Goal: Task Accomplishment & Management: Use online tool/utility

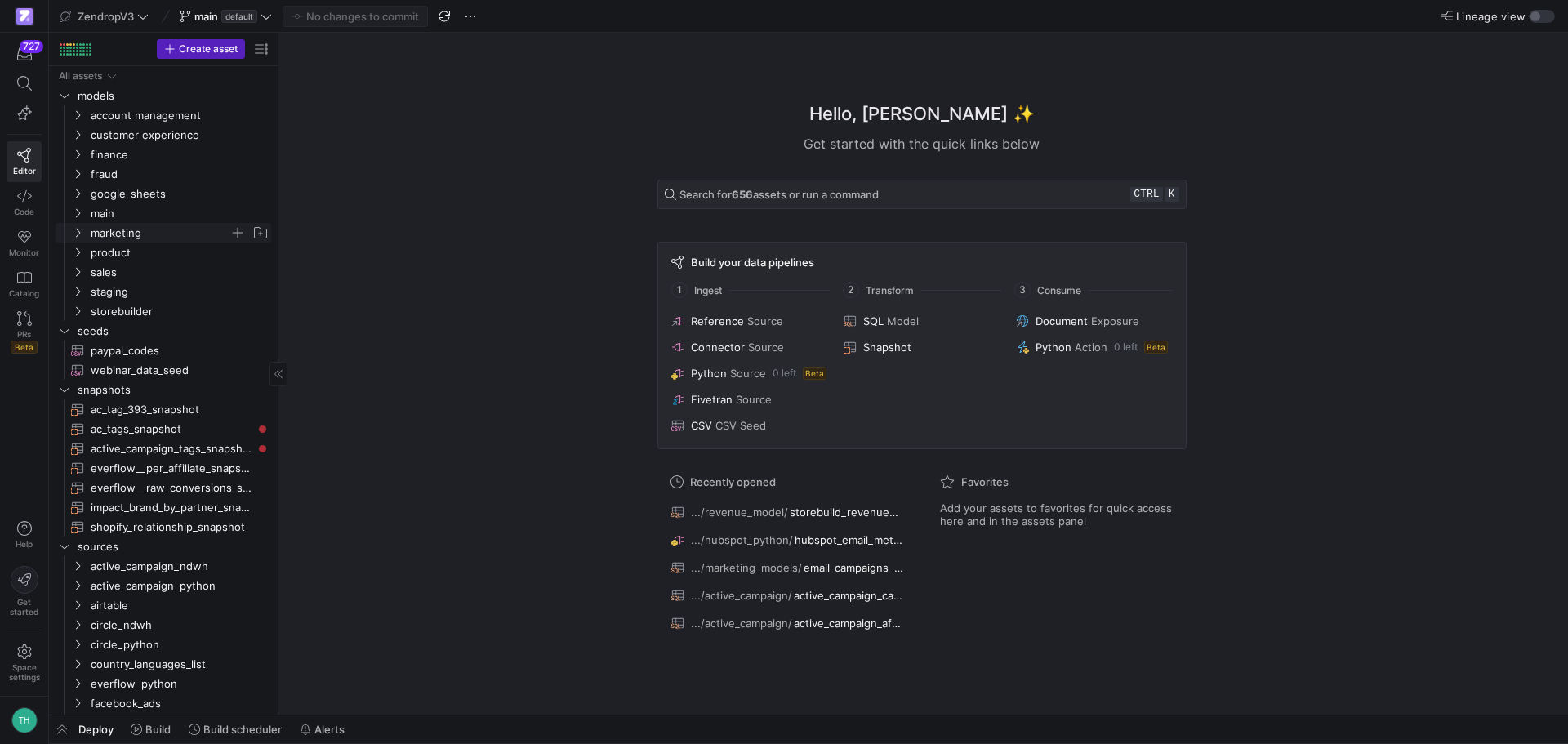
click at [120, 233] on span "marketing" at bounding box center [160, 232] width 139 height 19
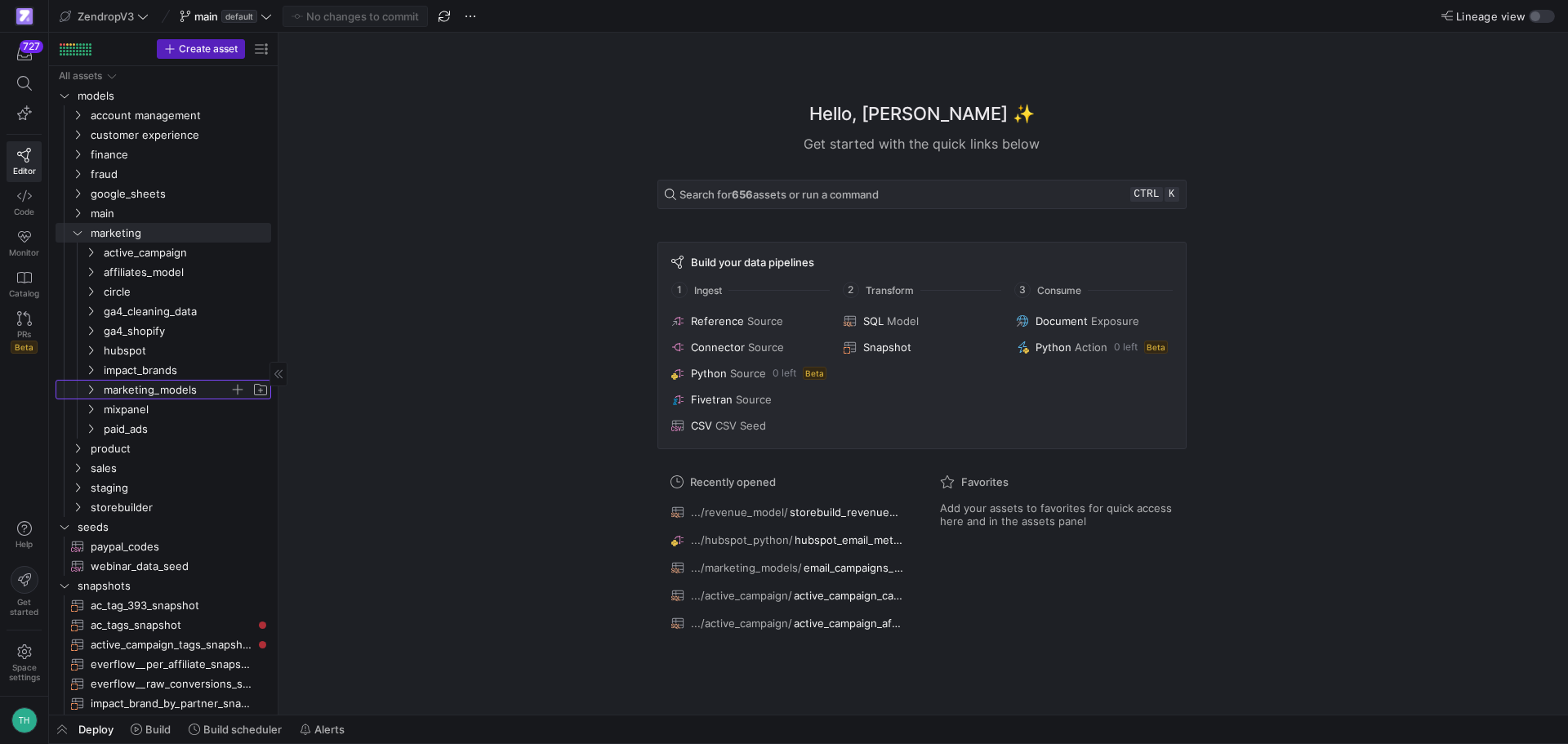
click at [159, 392] on span "marketing_models" at bounding box center [167, 389] width 126 height 19
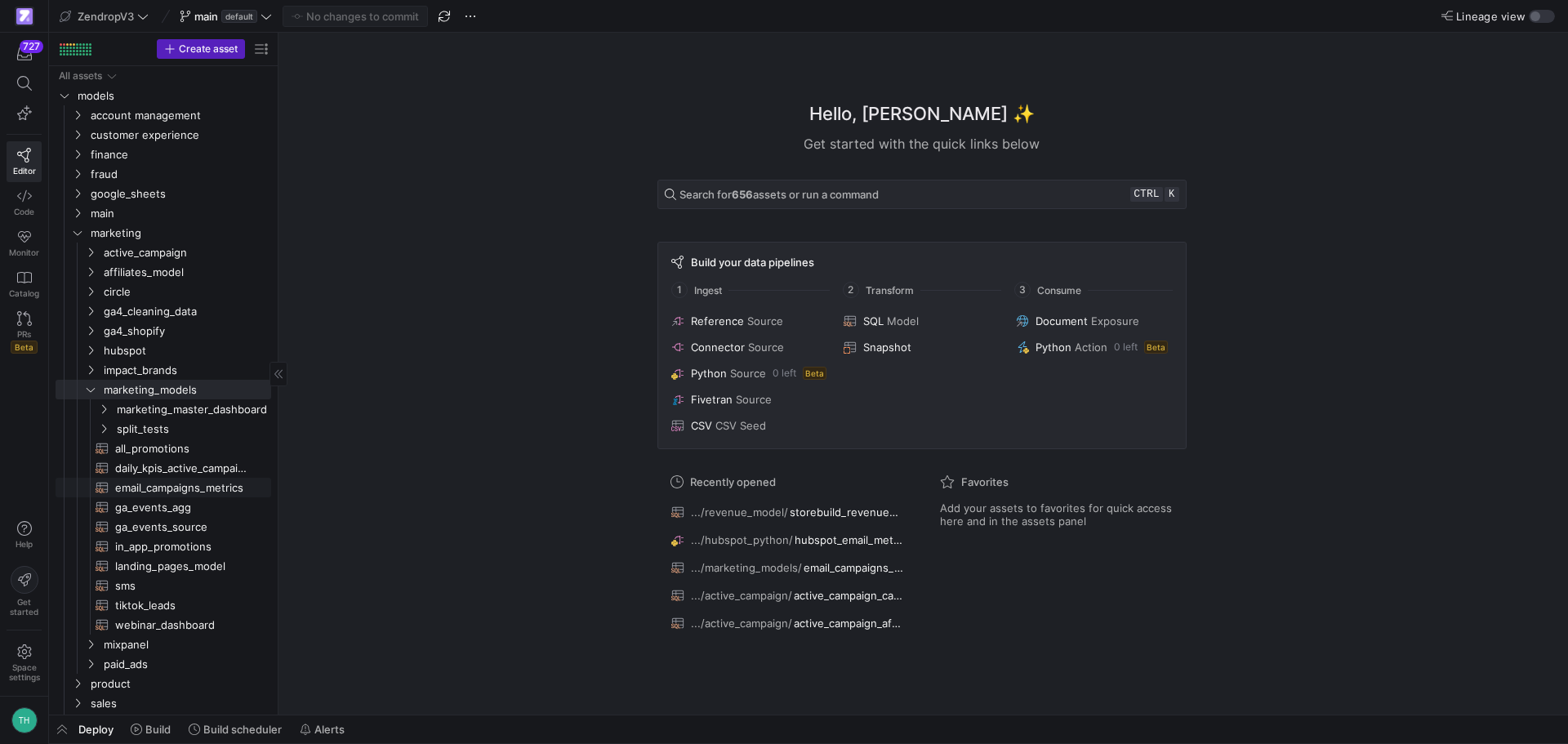
click at [169, 481] on span "email_campaigns_metrics​​​​​​​​​​" at bounding box center [183, 487] width 137 height 19
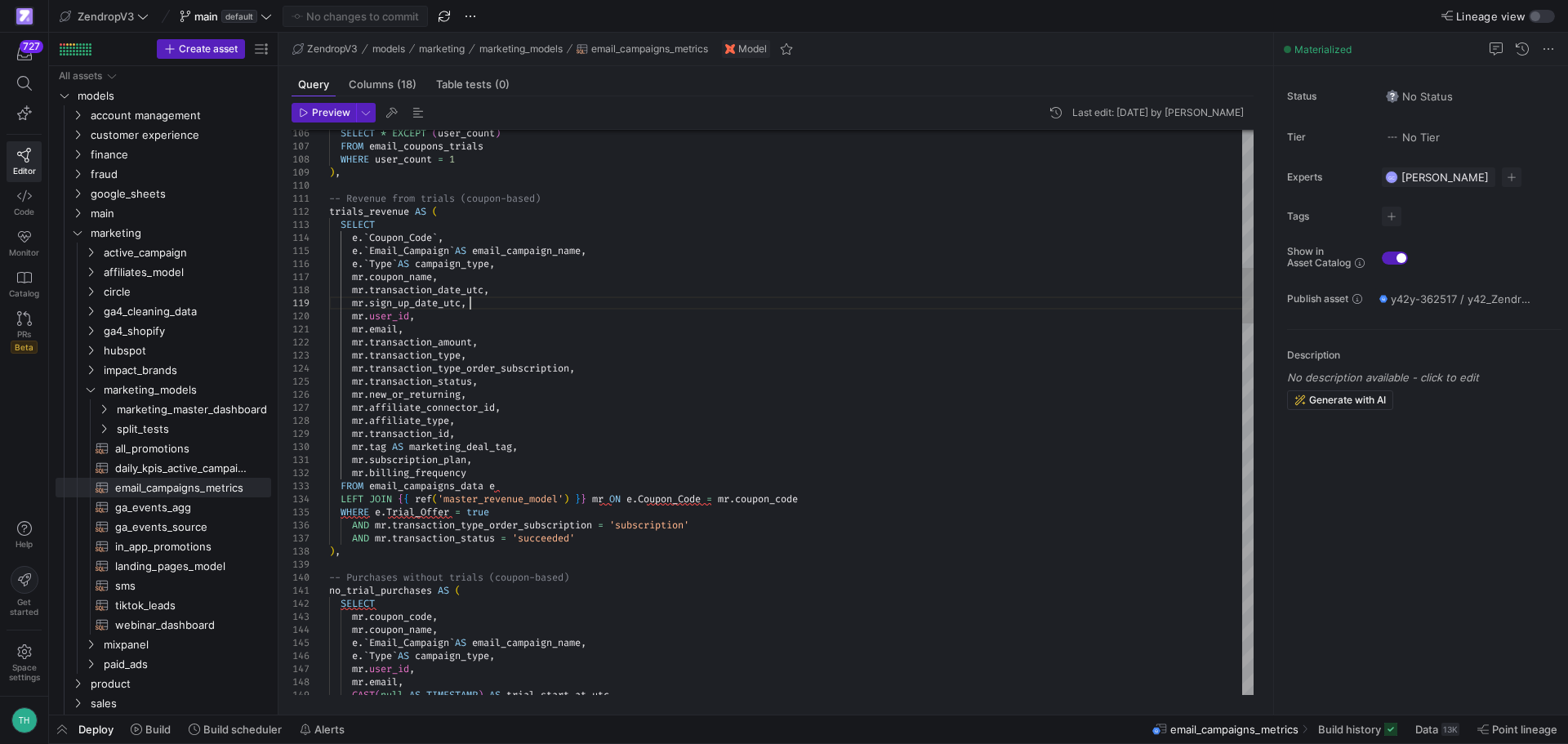
type textarea "[DOMAIN_NAME], [DOMAIN_NAME]_amount, mr.transaction_type, mr.transaction_type_o…"
type textarea "w"
type textarea "mr.subscription_plan, mr.billing_frequency FROM email_campaigns_data e LEFT JOI…"
type textarea "without"
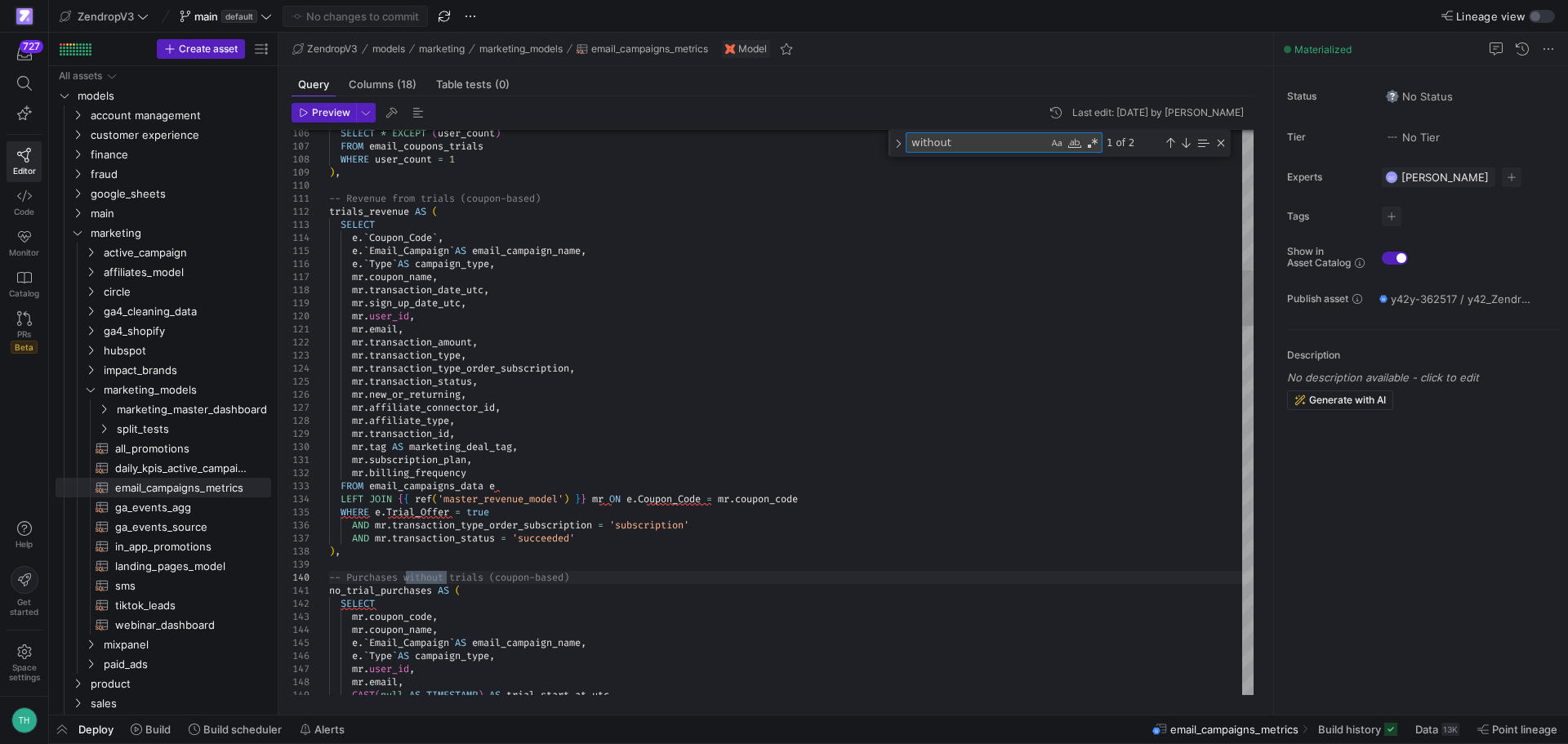
type textarea "[DOMAIN_NAME], [DOMAIN_NAME]_amount, mr.transaction_type, mr.transaction_type_o…"
type textarea "n"
type textarea "no_trial_purchases AS ( SELECT [DOMAIN_NAME]_code, [DOMAIN_NAME]_name, [PERSON_…"
type textarea "no_"
type textarea "ROW_NUMBER() OVER (PARTITION BY mr.user_id, [DOMAIN_NAME]_code ORDER BY mr.tran…"
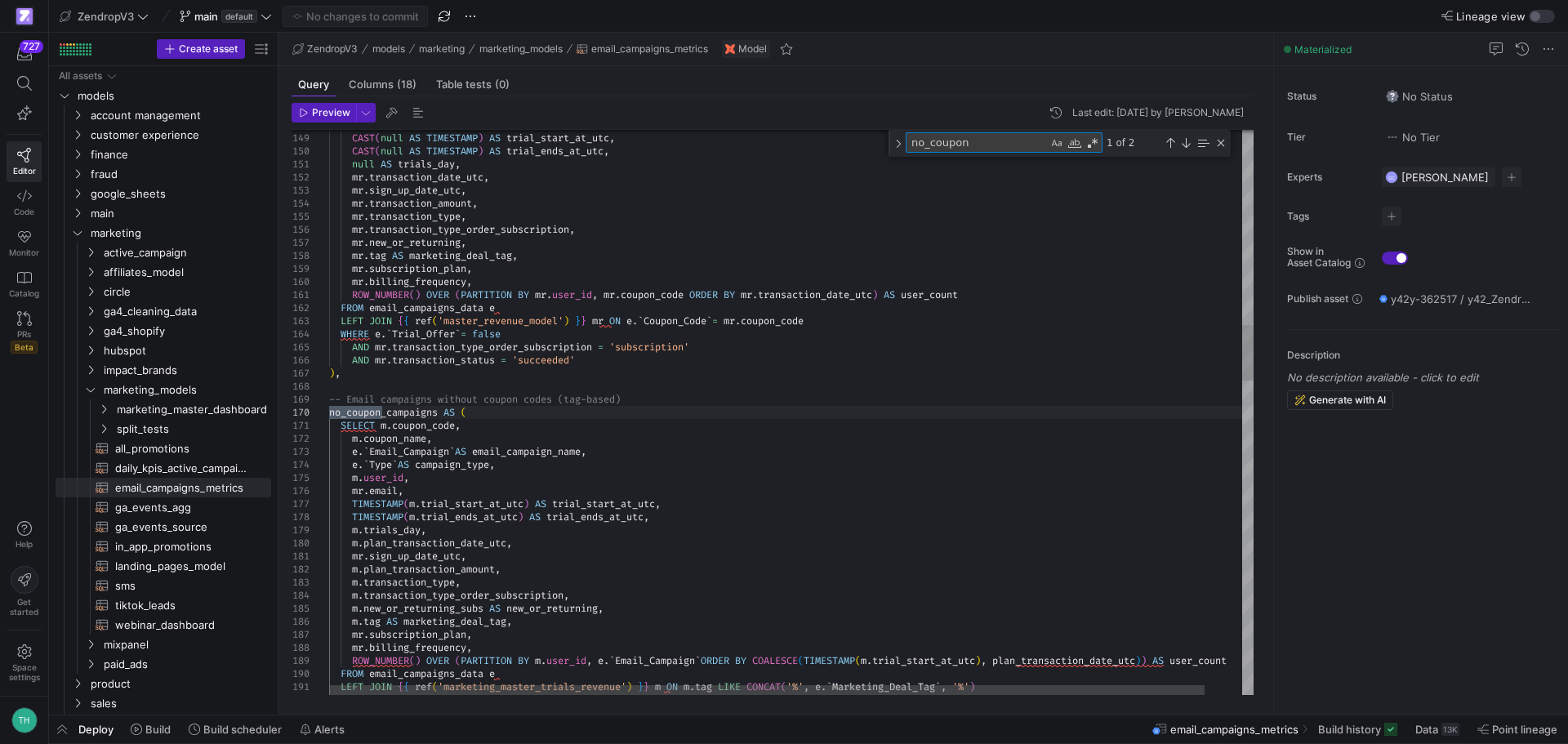
type textarea "no_coupon"
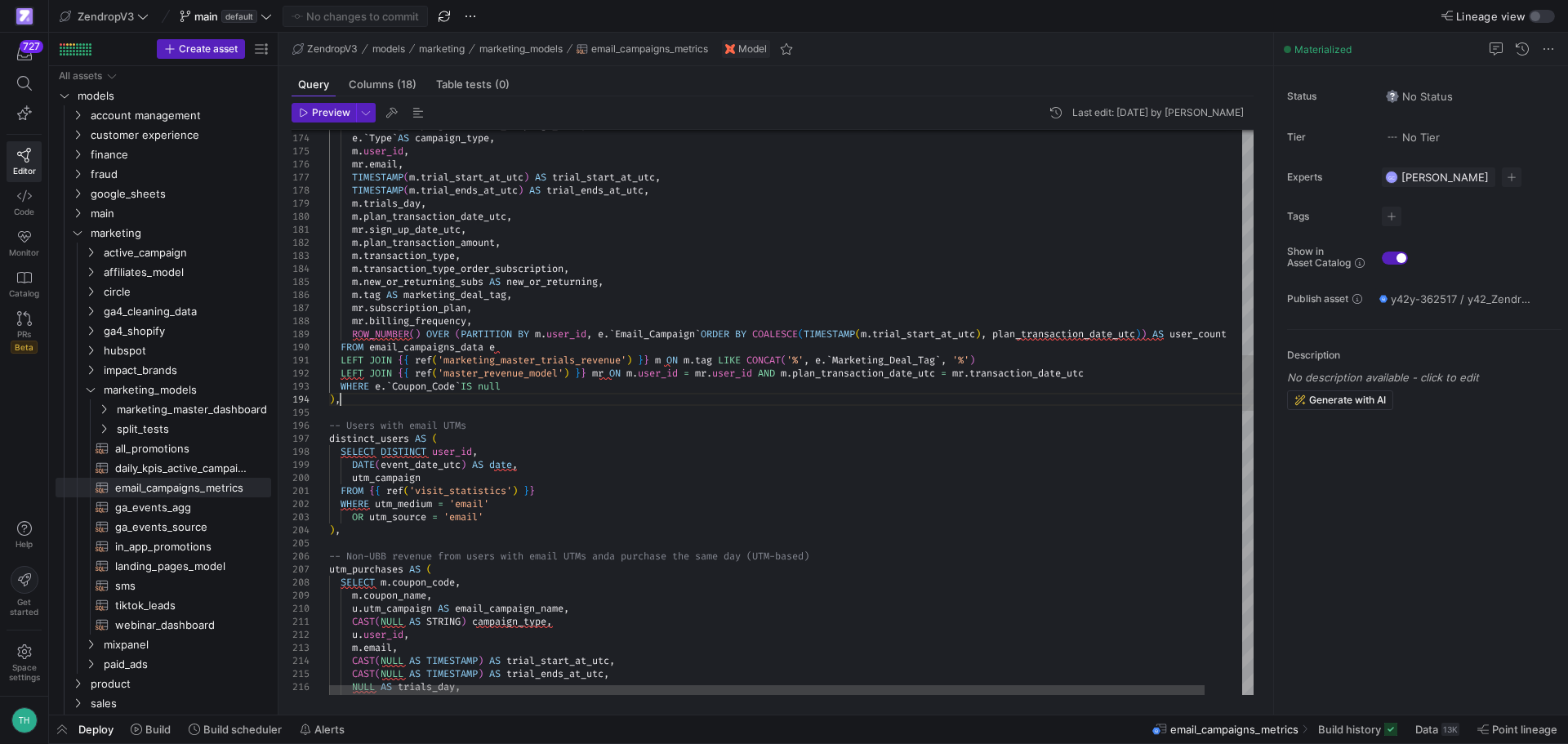
click at [544, 440] on div "e . ` Email_Campaign ` AS email_campaign_name , e . ` Type ` AS campaign_type ,…" at bounding box center [811, 704] width 964 height 5692
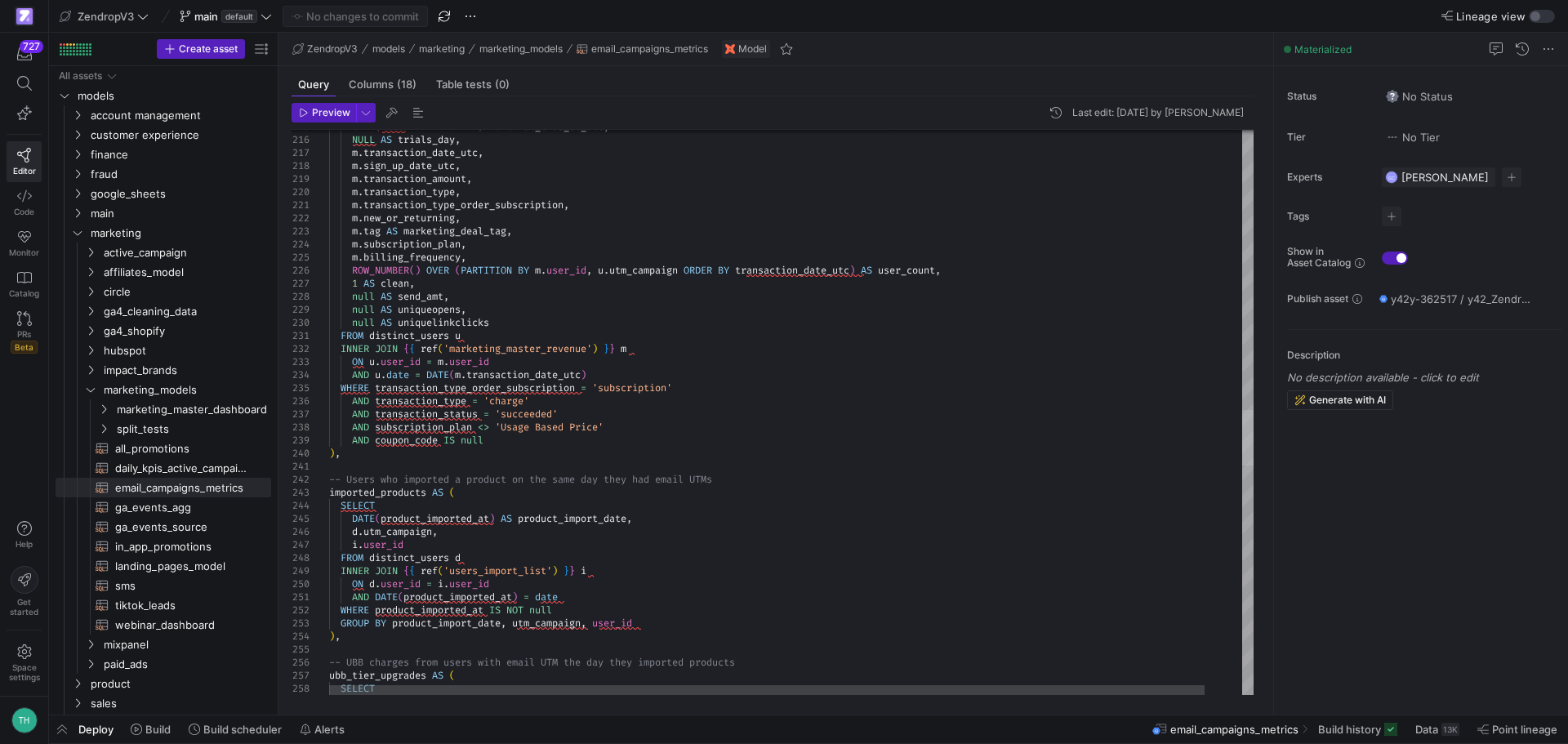
click at [1251, 451] on div at bounding box center [1248, 437] width 12 height 56
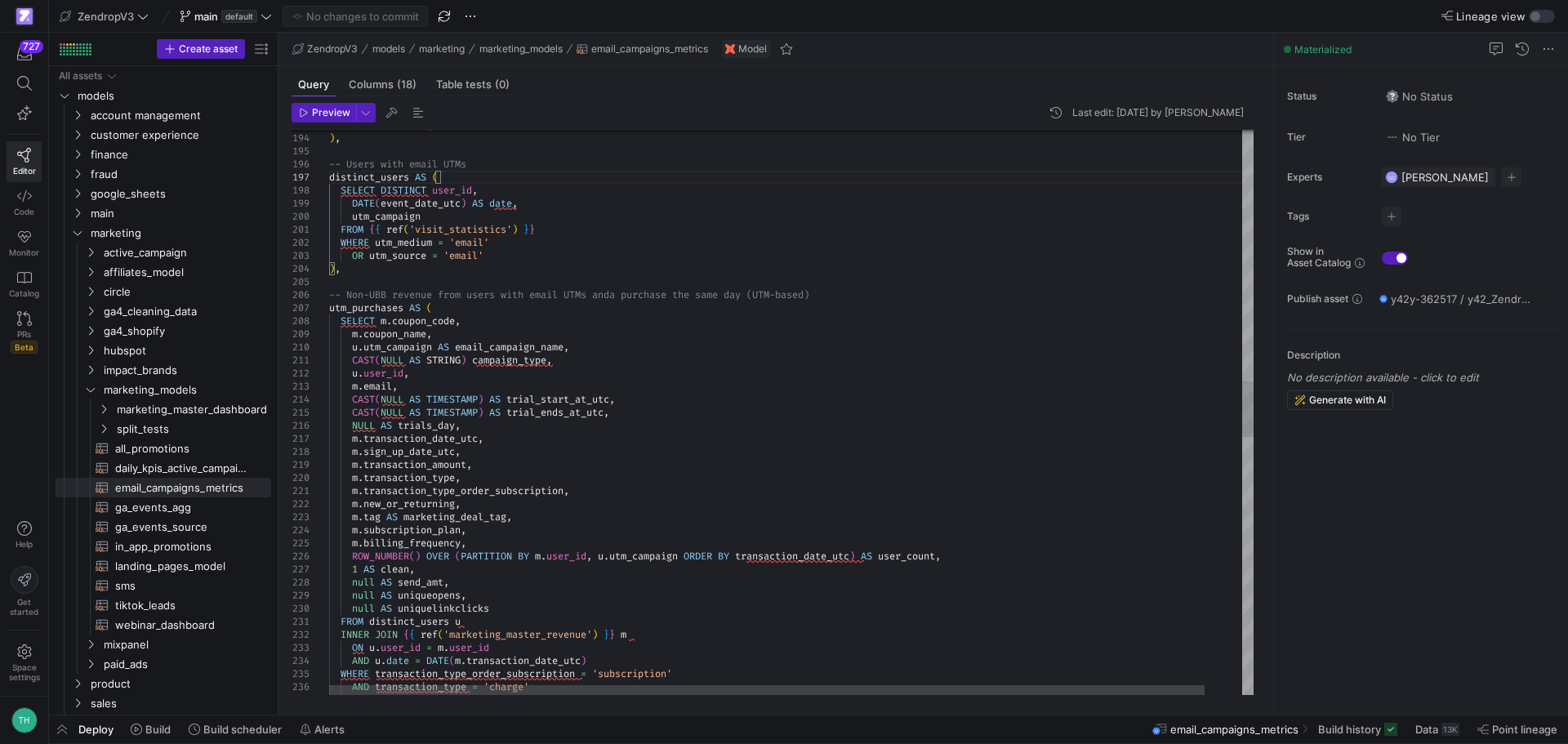
type textarea "FROM {{ ref('visit_statistics') }} WHERE utm_medium = 'email' OR utm_source = '…"
click at [463, 305] on div "CAST ( NULL AS TIMESTAMP ) AS trial_ends_at_utc , NULL AS trials_day , m . tran…" at bounding box center [811, 443] width 964 height 5692
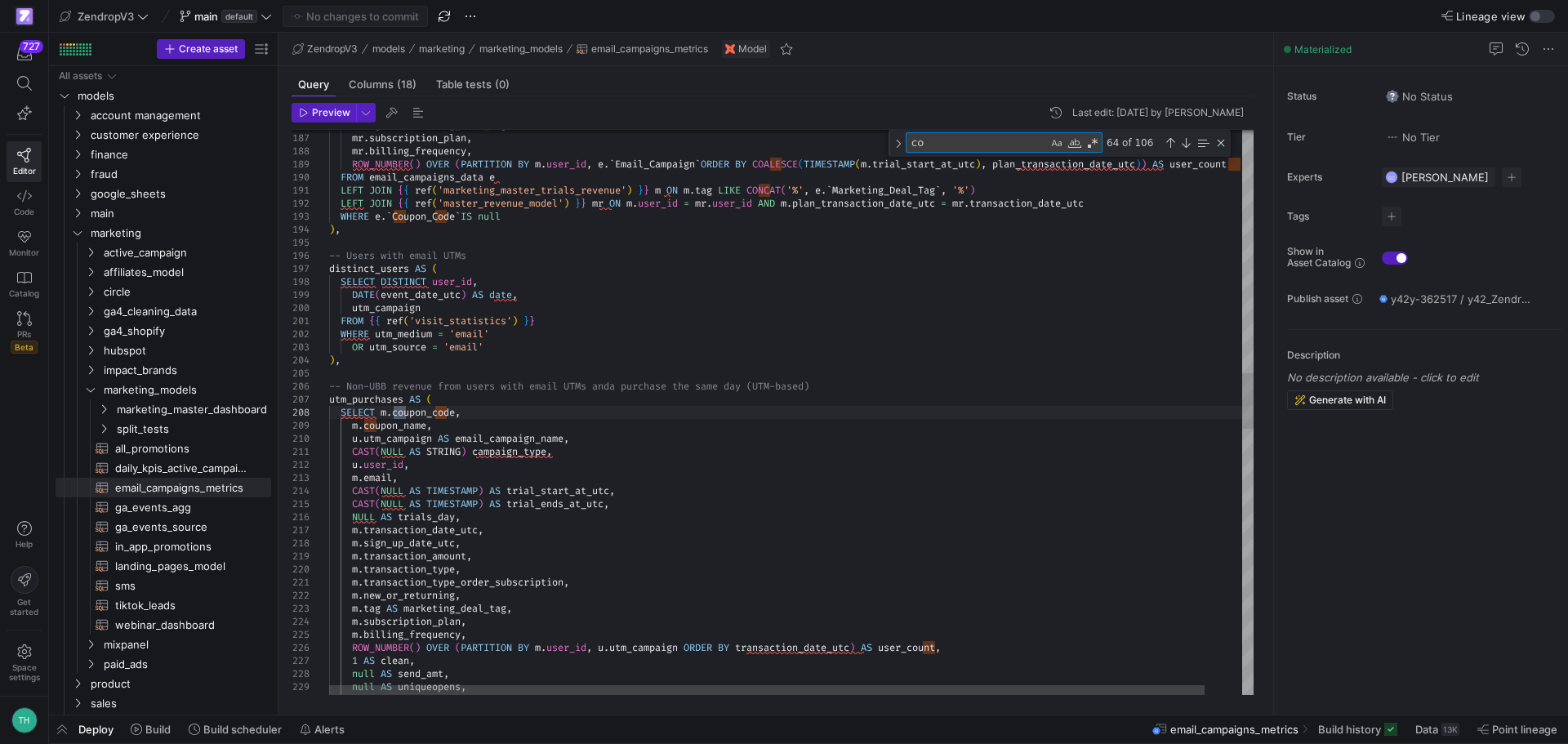
type textarea "c"
type textarea "n"
type textarea "AND DATE(product_imported_at) = date WHERE product_imported_at IS NOT null GROU…"
type textarea "no"
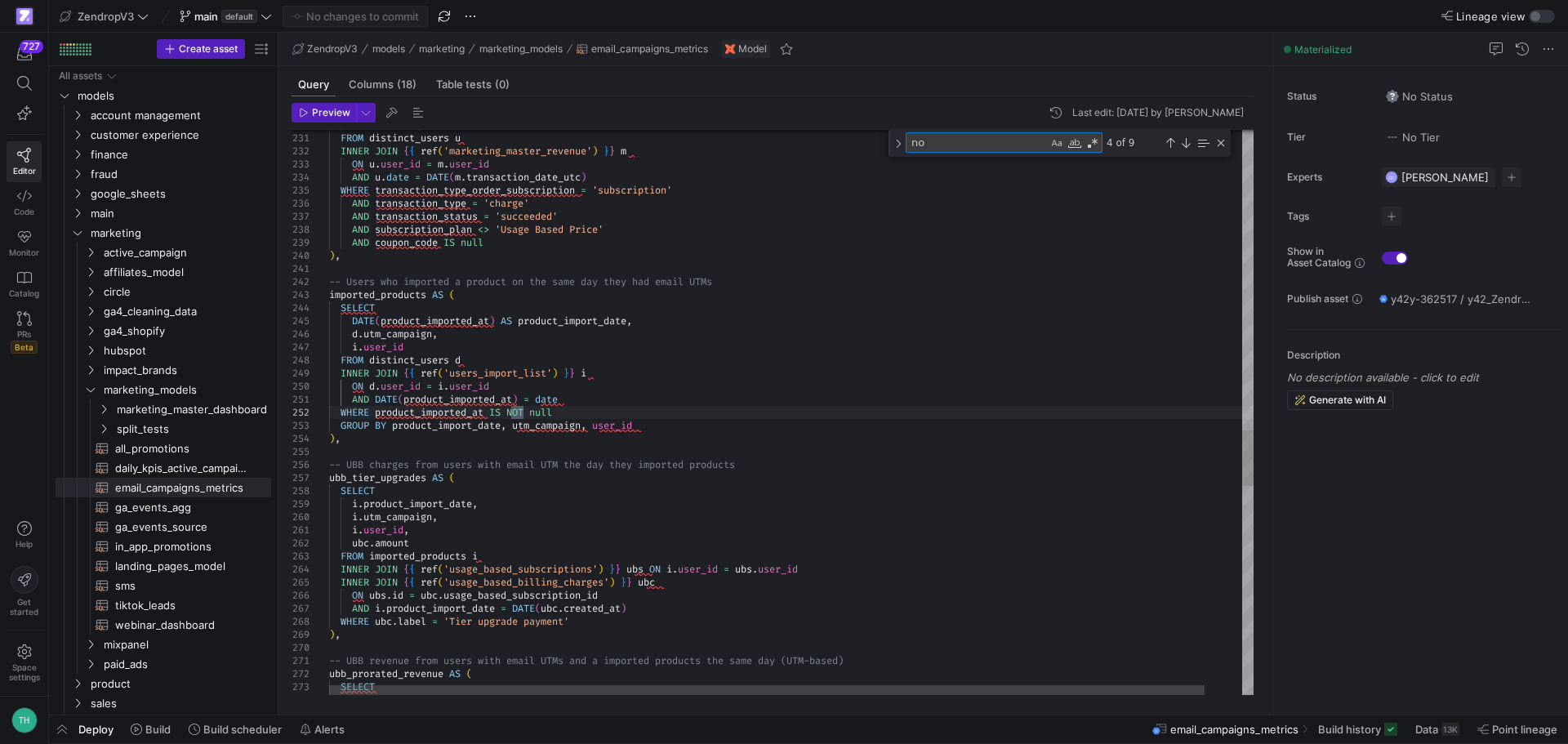
type textarea "null AS send_amt, null AS uniqueopens, null AS uniquelinkclicks FROM no_trial_p…"
type textarea "no_"
type textarea ") AS clean, -- These coupons were used for other promotions that were not email…"
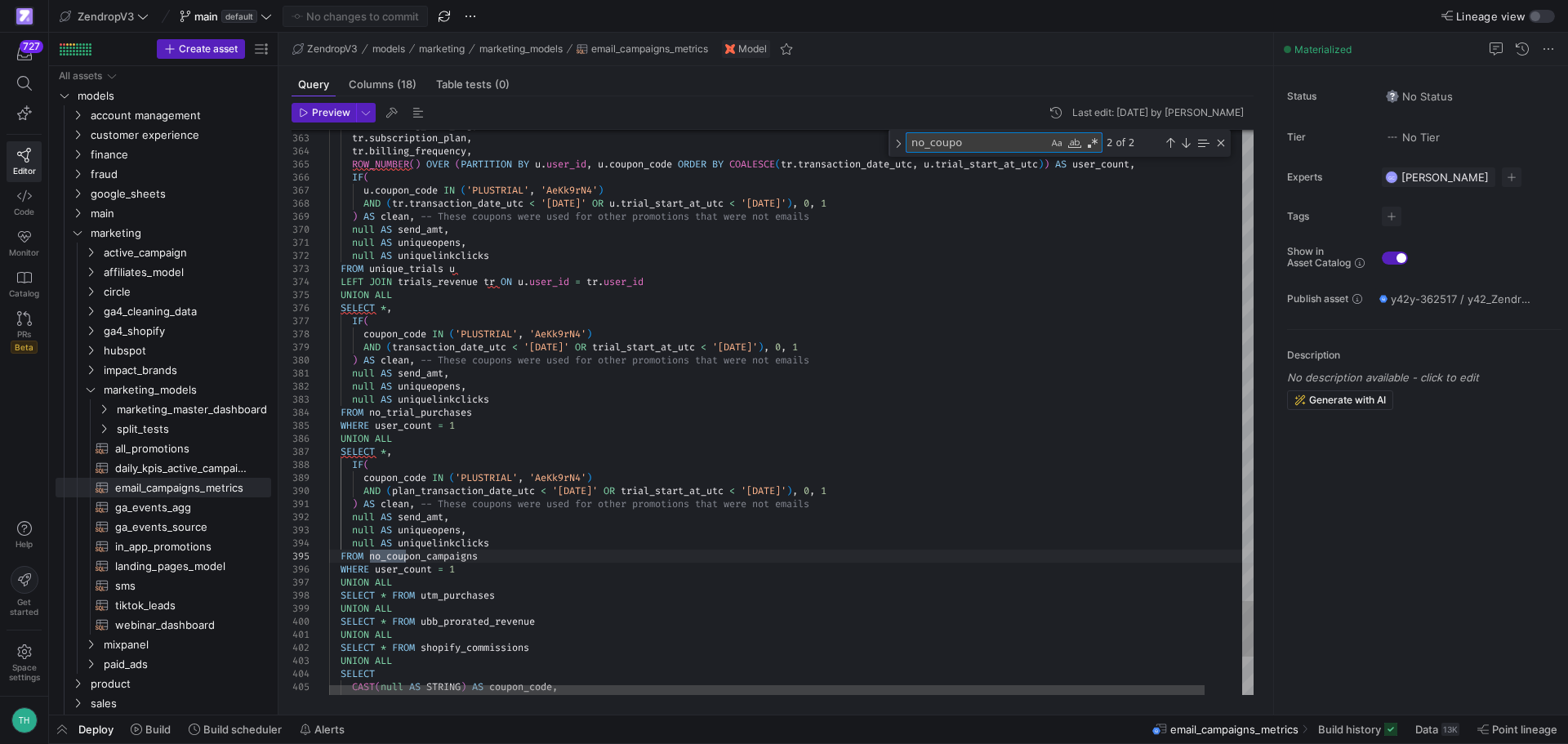
type textarea "no_coupon"
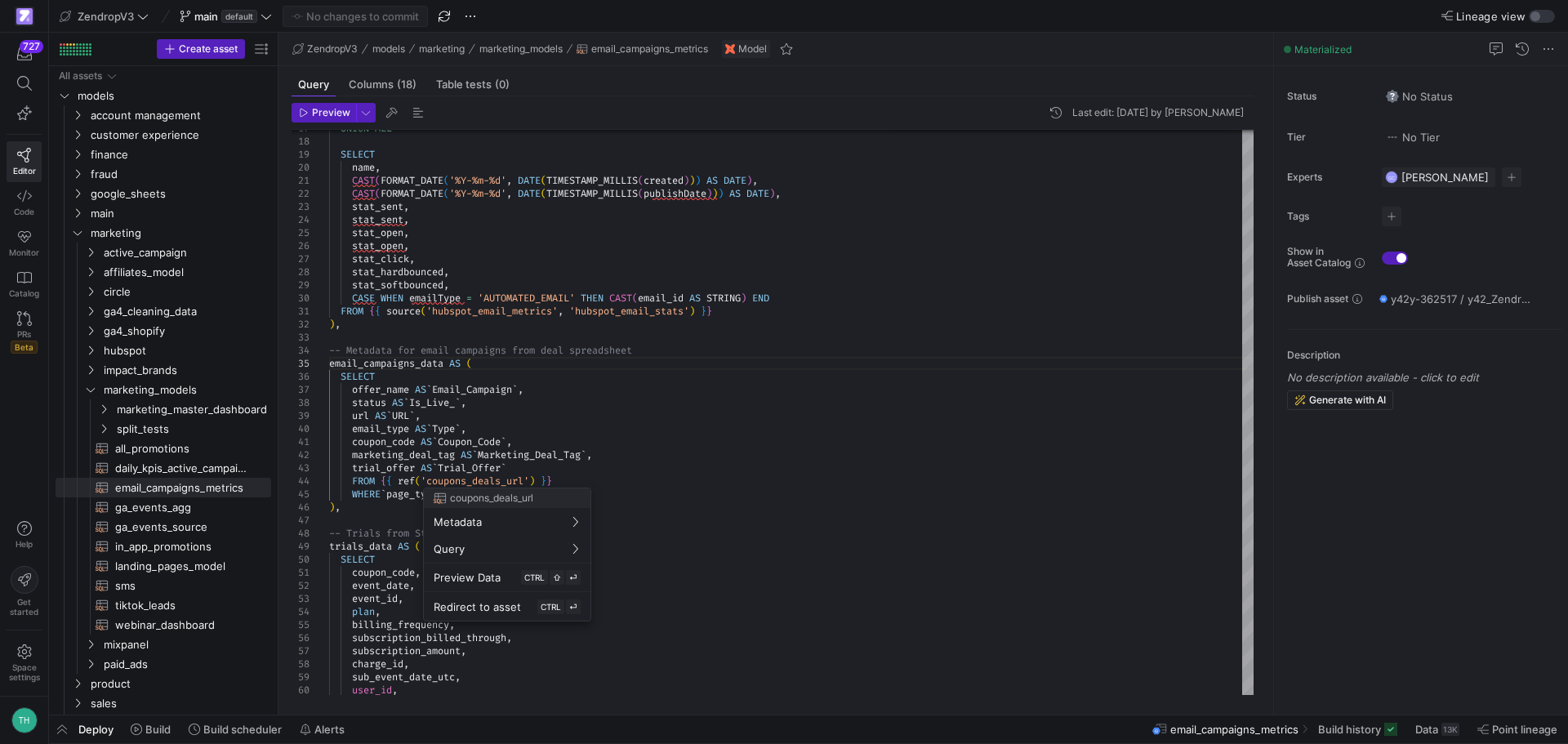
click at [662, 405] on div at bounding box center [784, 372] width 1568 height 744
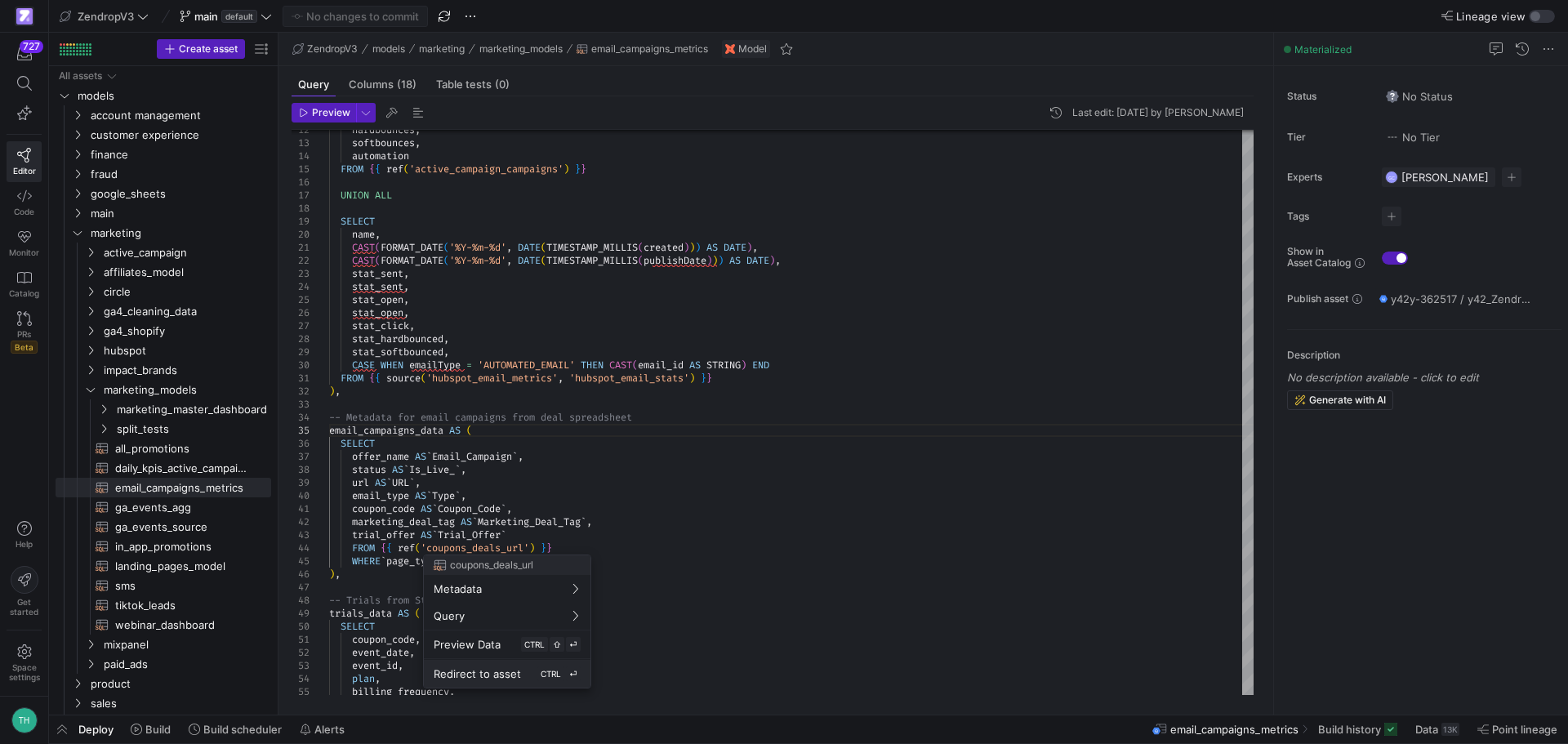
click at [470, 671] on span "Redirect to asset" at bounding box center [477, 672] width 87 height 13
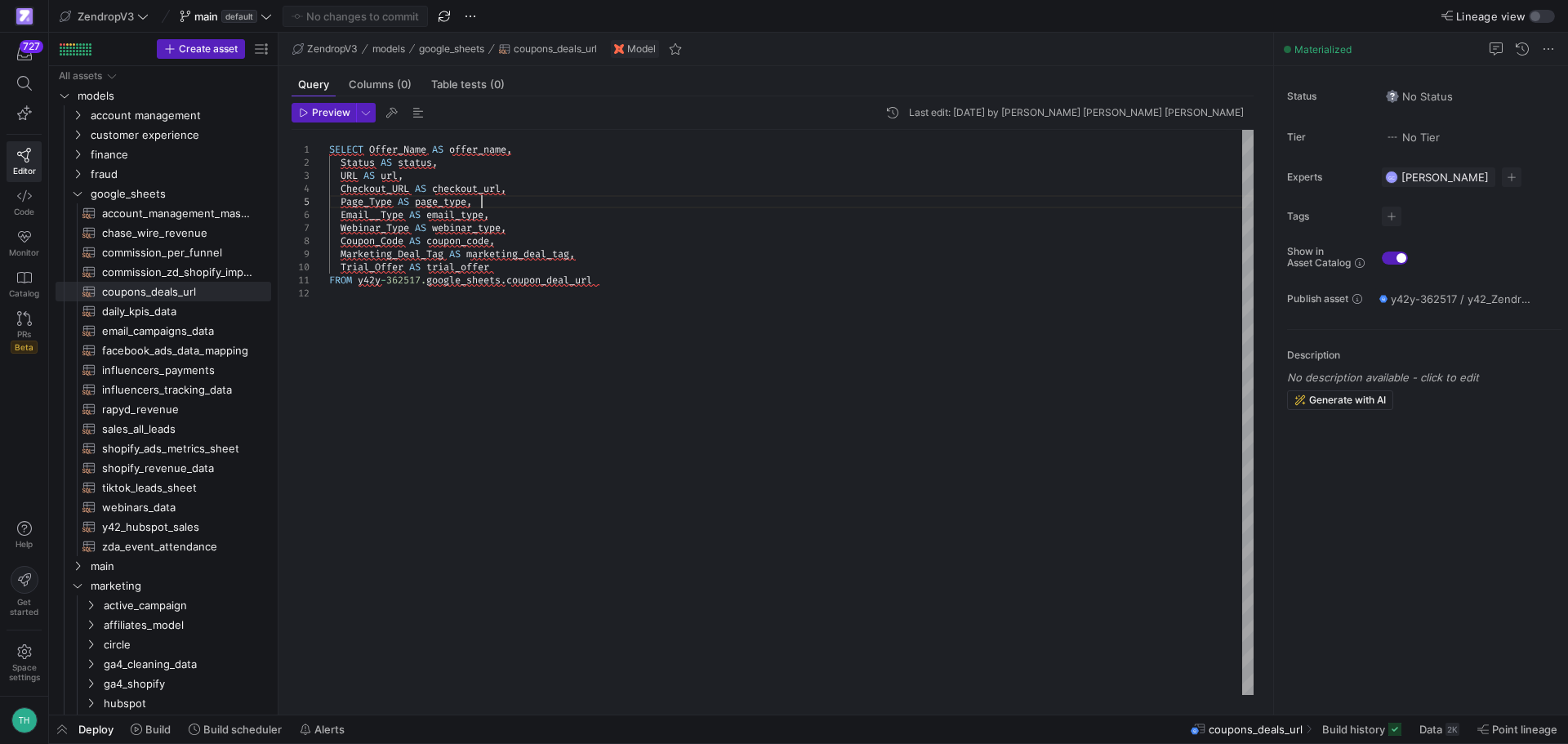
click at [532, 207] on div "SELECT Offer_Name AS offer_name , Status AS status , URL AS url , Checkout_URL …" at bounding box center [791, 412] width 925 height 565
click at [560, 216] on div "SELECT Offer_Name AS offer_name , Status AS status , URL AS url , Checkout_URL …" at bounding box center [791, 412] width 925 height 565
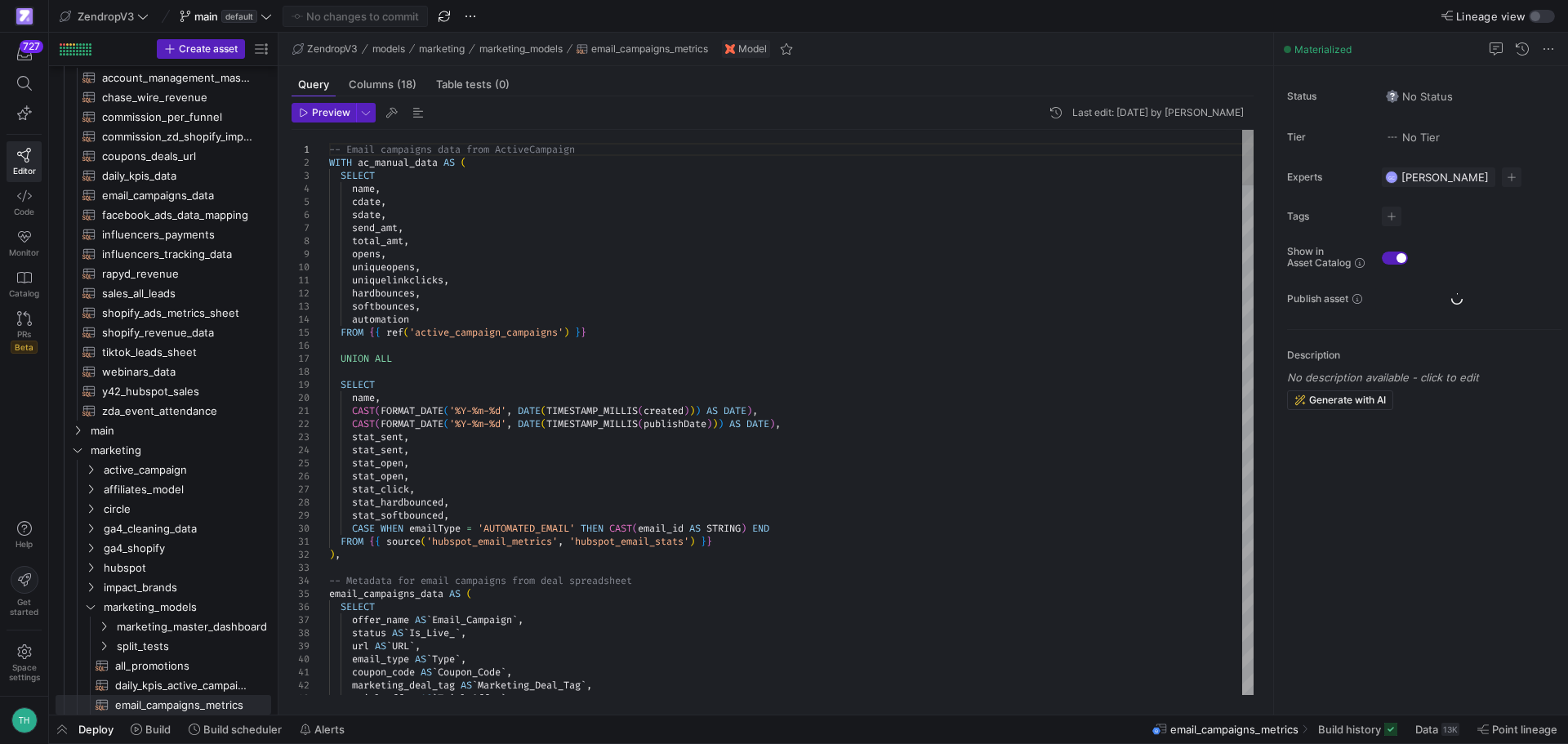
scroll to position [135, 0]
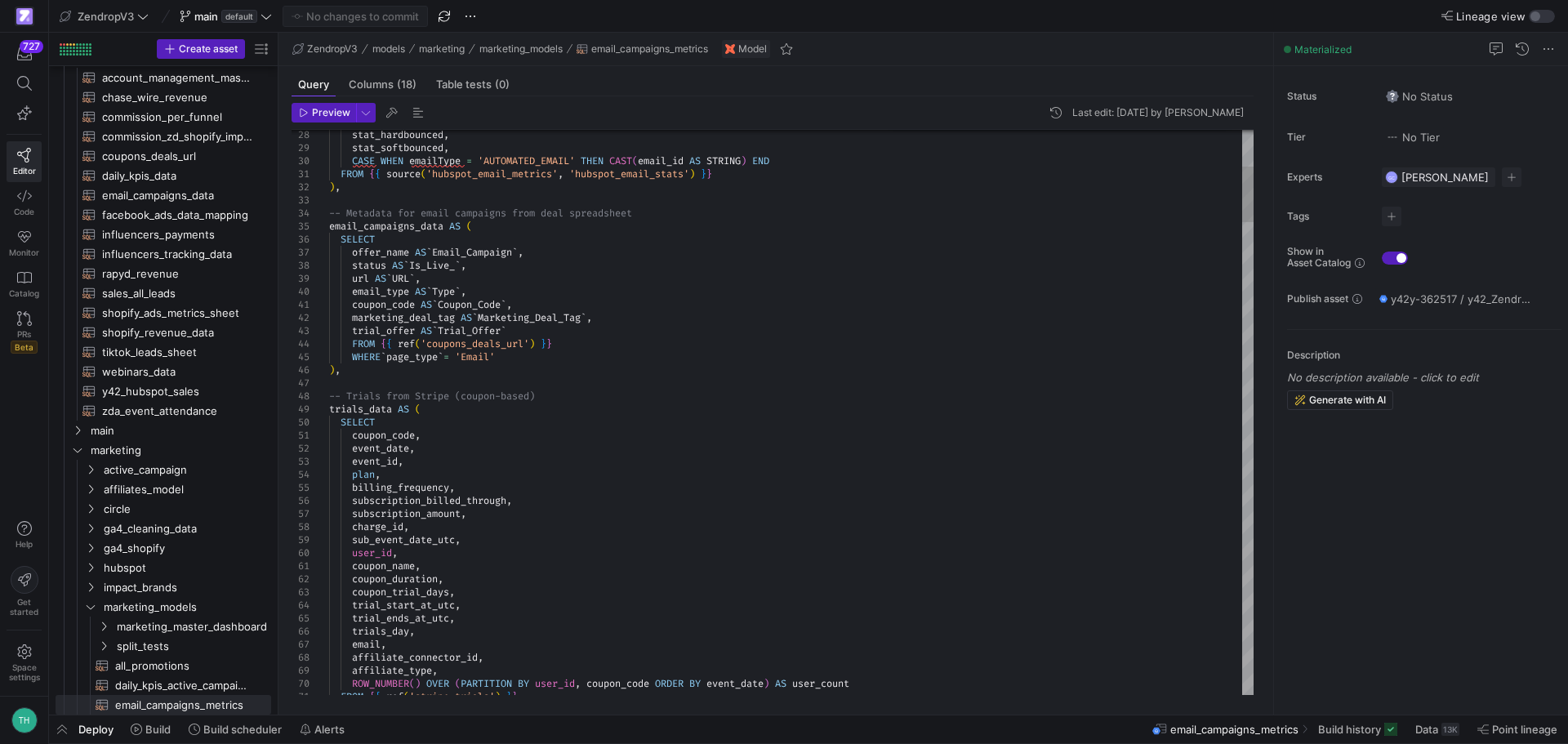
type textarea "coupon_code AS `Coupon_Code`, marketing_deal_tag AS `Marketing_Deal_Tag`, trial…"
type textarea "n"
type textarea "no_trial_purchases AS ( SELECT [DOMAIN_NAME]_code, [DOMAIN_NAME]_name, [PERSON_…"
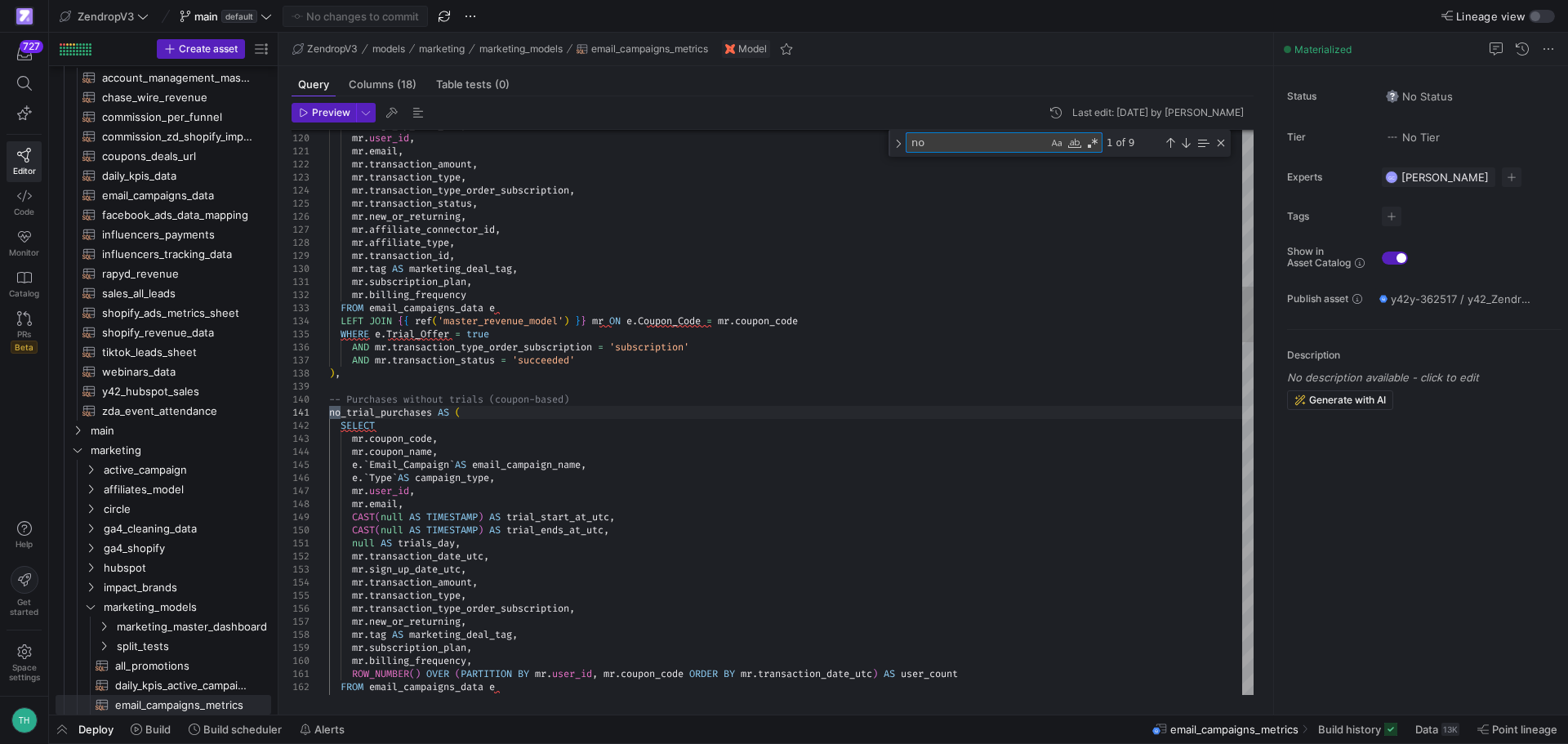
type textarea "no_"
type textarea "ROW_NUMBER() OVER (PARTITION BY mr.user_id, [DOMAIN_NAME]_code ORDER BY mr.tran…"
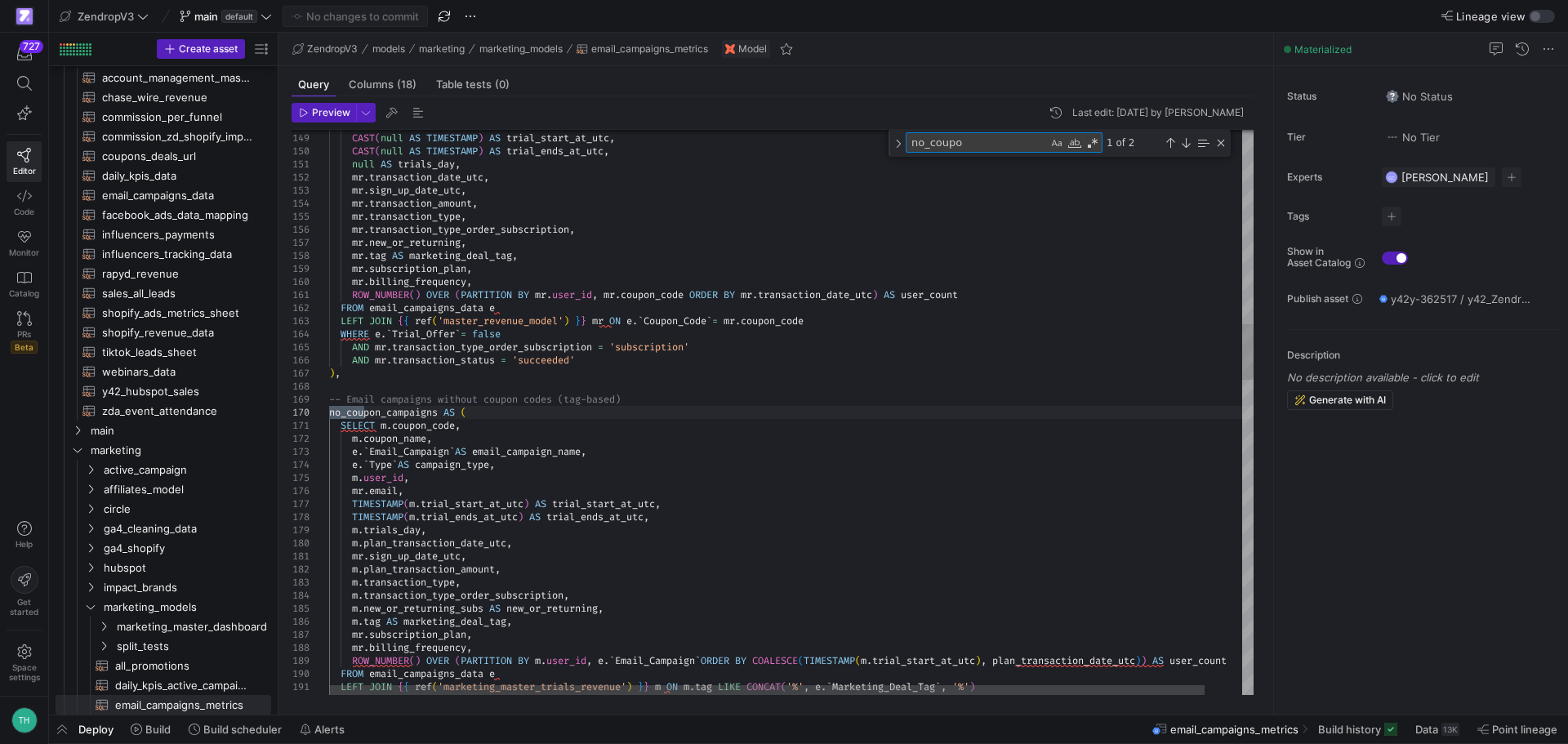
type textarea "no_coupon"
